Goal: Transaction & Acquisition: Book appointment/travel/reservation

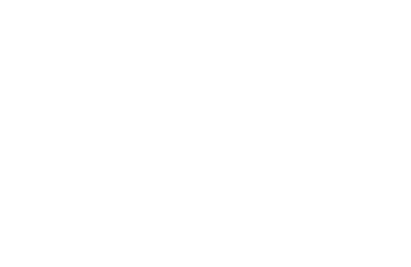
scroll to position [2788, 0]
click at [43, 114] on span "Eisacktal" at bounding box center [35, 119] width 39 height 10
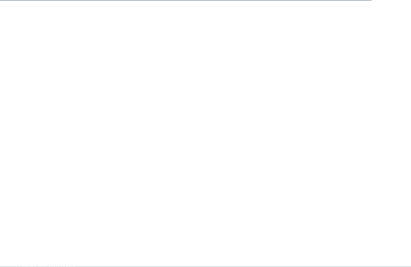
scroll to position [2966, 0]
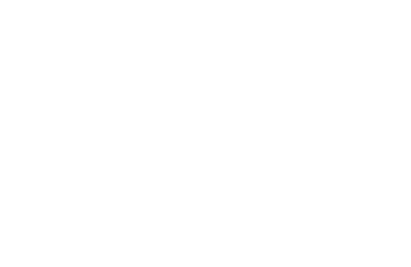
click at [64, 151] on div "Familienhotel finden" at bounding box center [61, 168] width 90 height 45
click at [389, 13] on img at bounding box center [391, 18] width 40 height 20
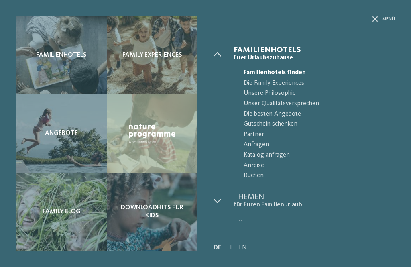
click at [277, 113] on span "Die besten Angebote" at bounding box center [319, 114] width 151 height 10
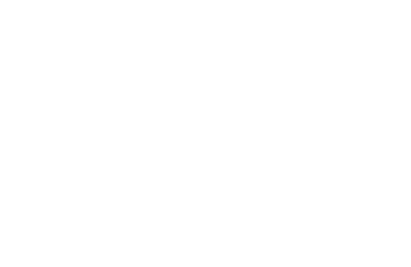
scroll to position [211, 0]
click at [354, 51] on icon at bounding box center [359, 58] width 17 height 14
click at [399, 27] on icon at bounding box center [395, 30] width 17 height 14
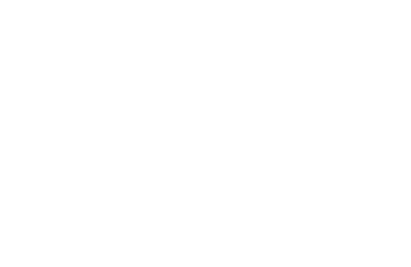
click at [59, 152] on link "AKI Family Resort PLOSE" at bounding box center [53, 151] width 58 height 5
click at [240, 194] on link "mehr erfahren" at bounding box center [239, 197] width 47 height 6
click at [394, 143] on div at bounding box center [205, 156] width 379 height 213
click at [395, 146] on div at bounding box center [205, 156] width 379 height 213
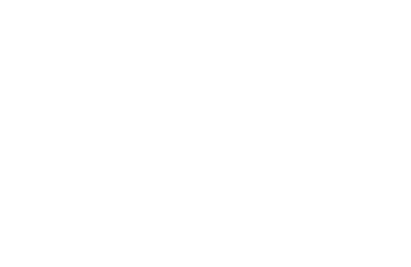
click at [394, 141] on div at bounding box center [205, 156] width 379 height 213
click at [395, 27] on icon at bounding box center [395, 30] width 17 height 14
click at [397, 116] on icon at bounding box center [394, 125] width 22 height 18
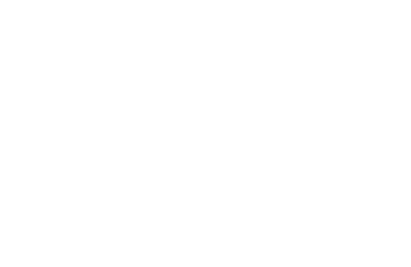
click at [392, 116] on icon at bounding box center [394, 125] width 22 height 18
click at [389, 17] on img at bounding box center [391, 18] width 40 height 20
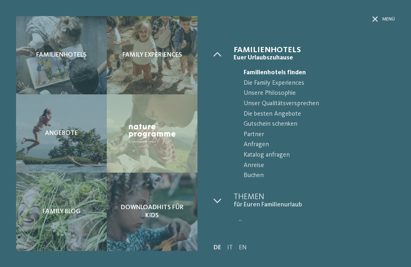
click at [373, 17] on icon at bounding box center [376, 19] width 6 height 6
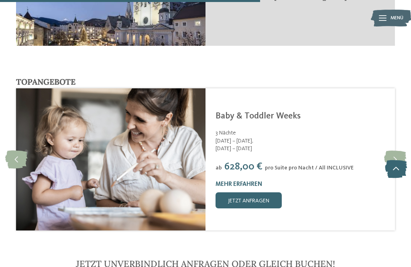
scroll to position [1826, 0]
click at [17, 151] on icon at bounding box center [16, 160] width 22 height 18
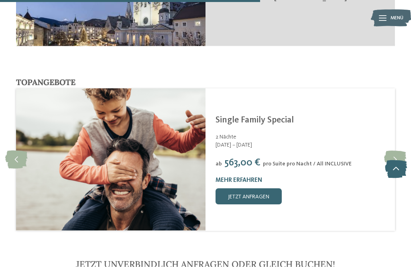
scroll to position [1827, 0]
click at [18, 151] on icon at bounding box center [16, 160] width 22 height 18
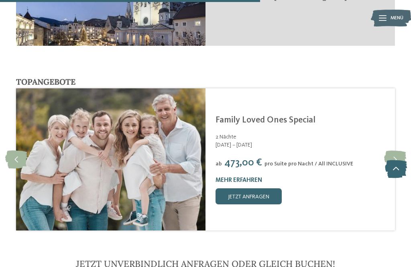
click at [24, 151] on icon at bounding box center [16, 160] width 22 height 18
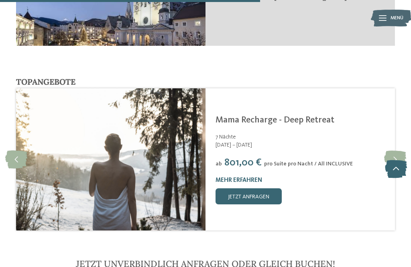
click at [17, 151] on icon at bounding box center [16, 160] width 22 height 18
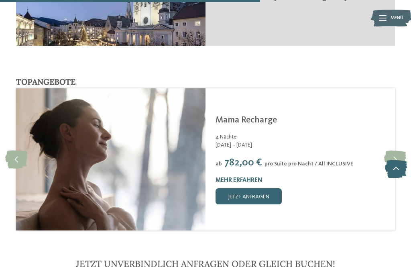
click at [19, 151] on icon at bounding box center [16, 160] width 22 height 18
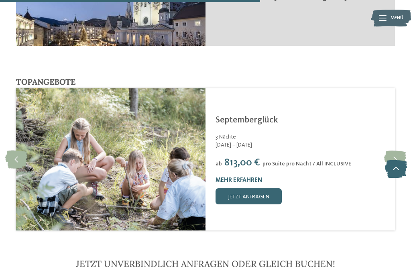
click at [242, 177] on link "mehr erfahren" at bounding box center [239, 180] width 47 height 6
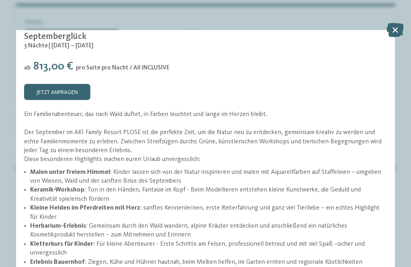
scroll to position [2254, 0]
click at [362, 94] on div "jetzt anfragen" at bounding box center [205, 92] width 363 height 16
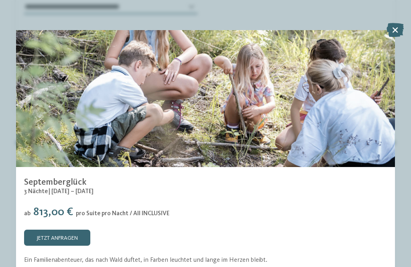
scroll to position [96, 0]
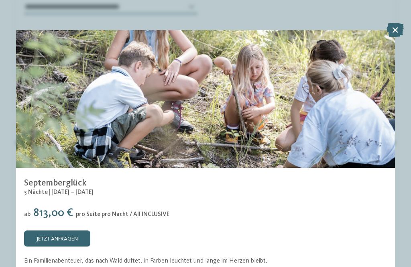
click at [396, 29] on icon at bounding box center [395, 30] width 17 height 14
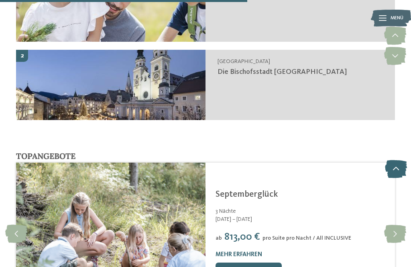
scroll to position [1752, 0]
